Goal: Check status

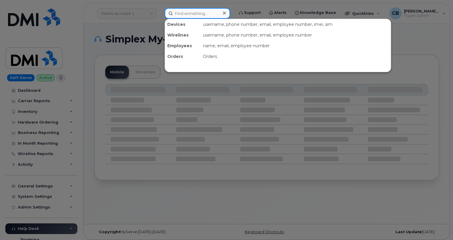
click at [192, 12] on input at bounding box center [196, 13] width 65 height 11
paste input "353866110292833"
type input "353866110292833"
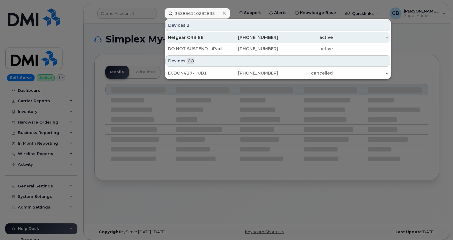
click at [183, 38] on div "Netgear ORBI66" at bounding box center [195, 37] width 55 height 6
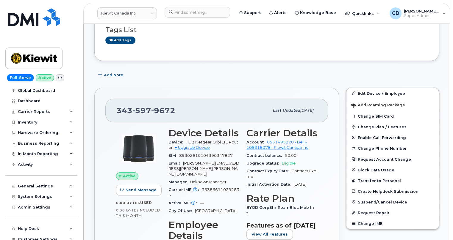
scroll to position [216, 0]
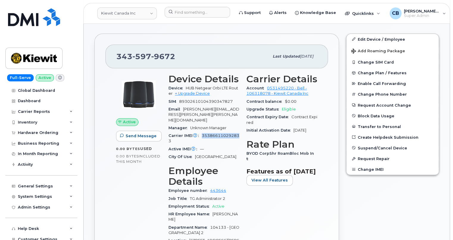
drag, startPoint x: 202, startPoint y: 119, endPoint x: 238, endPoint y: 119, distance: 36.3
click at [238, 134] on span "353866110292833" at bounding box center [203, 139] width 71 height 10
drag, startPoint x: 179, startPoint y: 94, endPoint x: 233, endPoint y: 97, distance: 53.6
click at [233, 98] on div "SIM [TECHNICAL_ID]" at bounding box center [203, 102] width 71 height 8
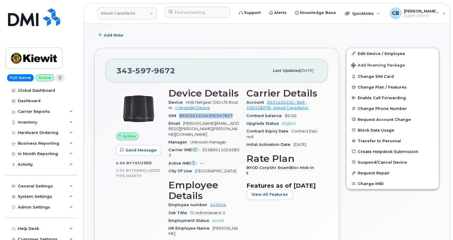
scroll to position [162, 0]
